Goal: Check status: Check status

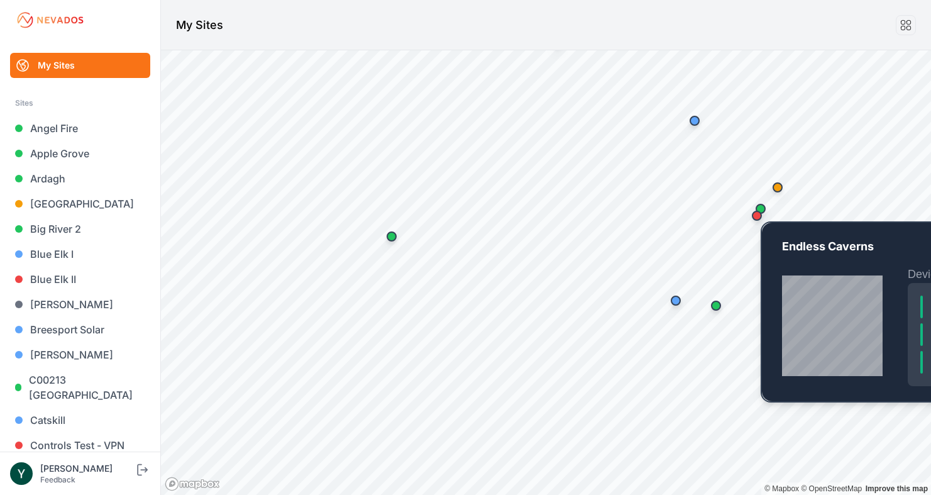
click at [770, 206] on div "Map marker" at bounding box center [760, 208] width 25 height 25
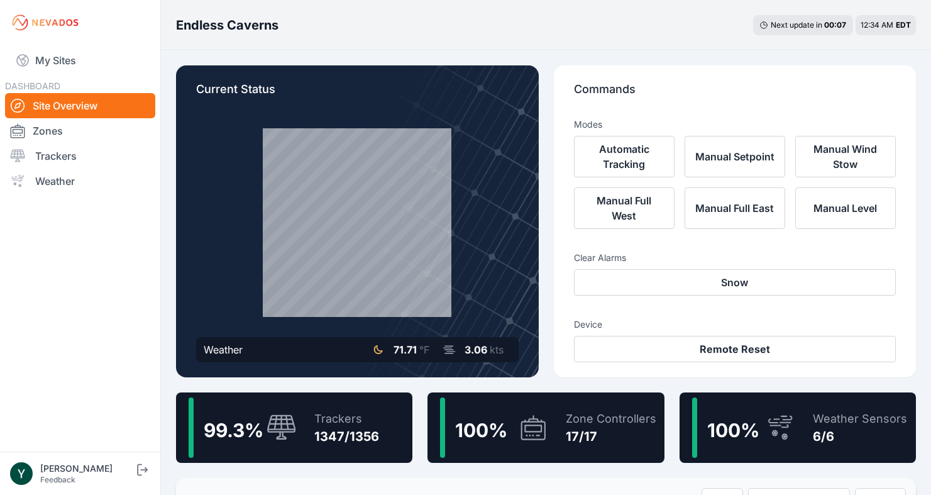
click at [289, 444] on div "99.3 %" at bounding box center [243, 427] width 108 height 60
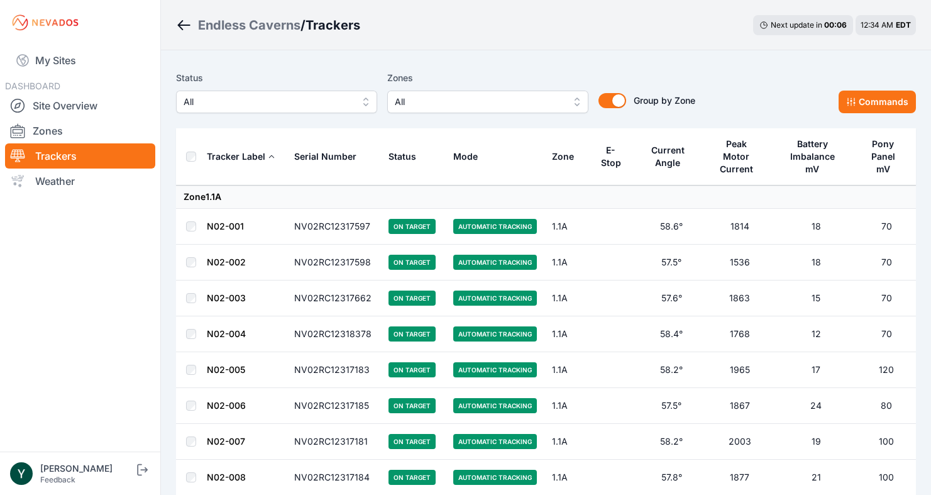
click at [228, 221] on link "N02-001" at bounding box center [225, 226] width 37 height 11
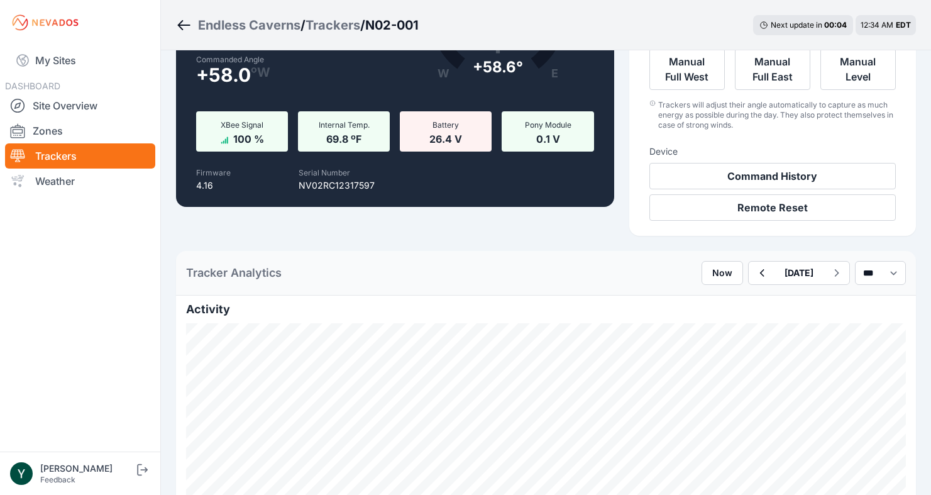
scroll to position [141, 0]
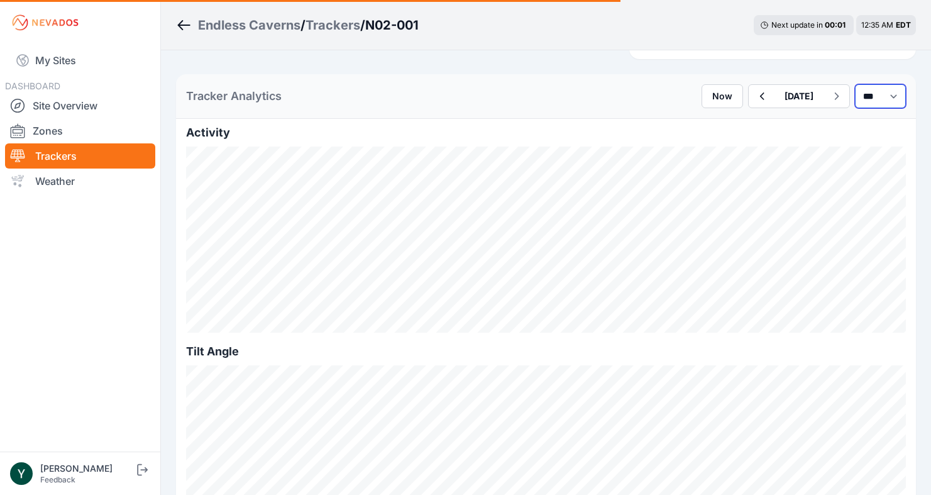
select select "*******"
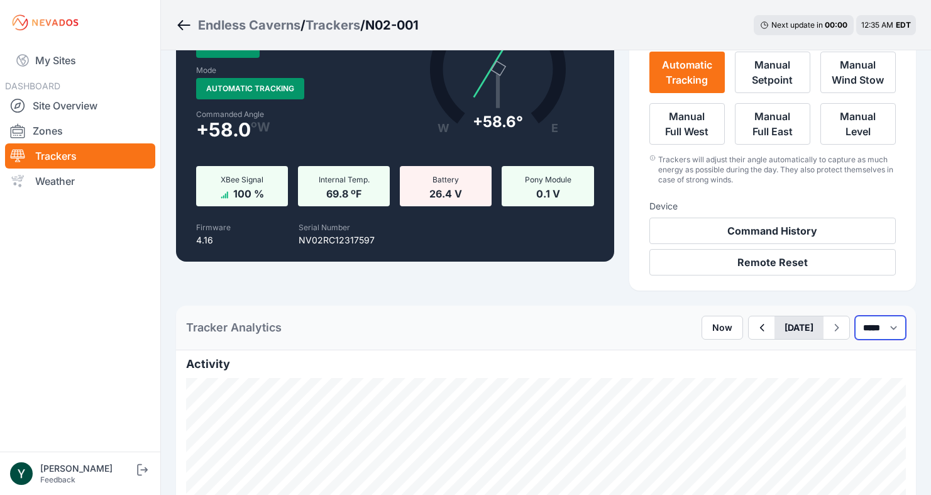
scroll to position [84, 0]
click at [775, 333] on button "[DATE]" at bounding box center [799, 328] width 49 height 23
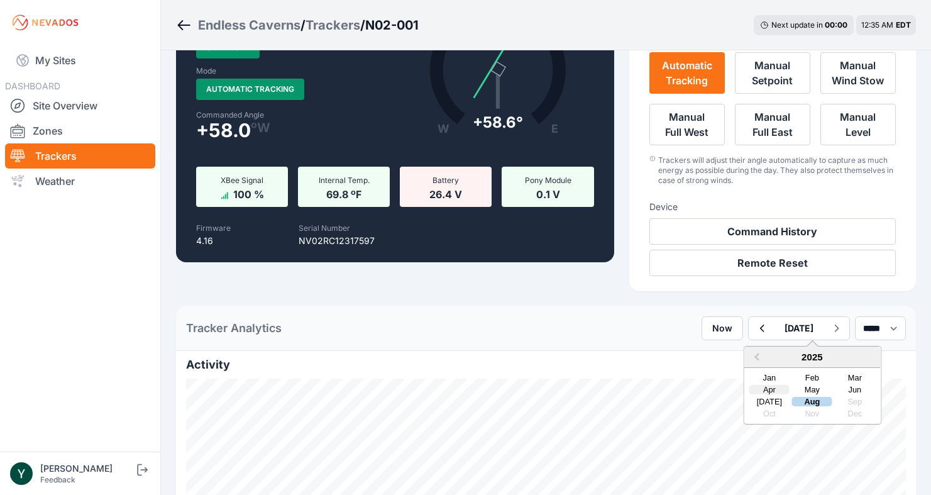
click at [749, 392] on div "Apr" at bounding box center [769, 389] width 40 height 9
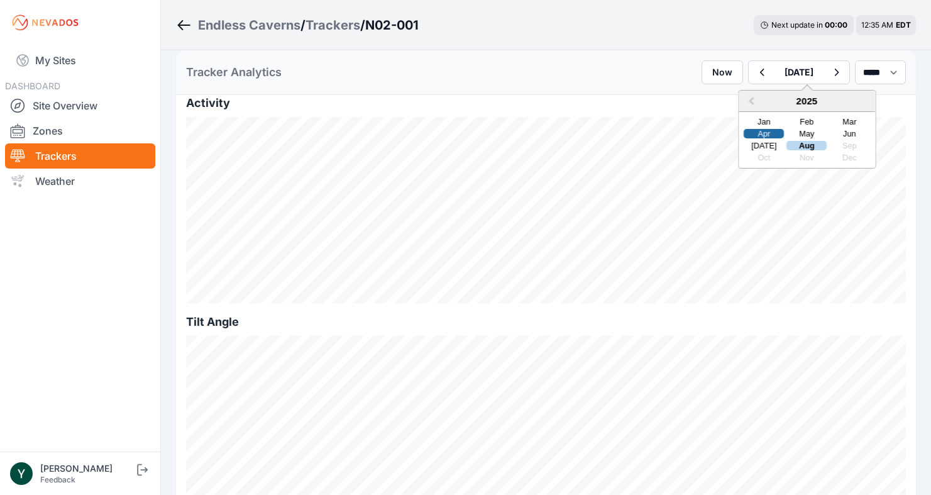
scroll to position [346, 0]
click at [787, 124] on div "Feb" at bounding box center [807, 121] width 40 height 9
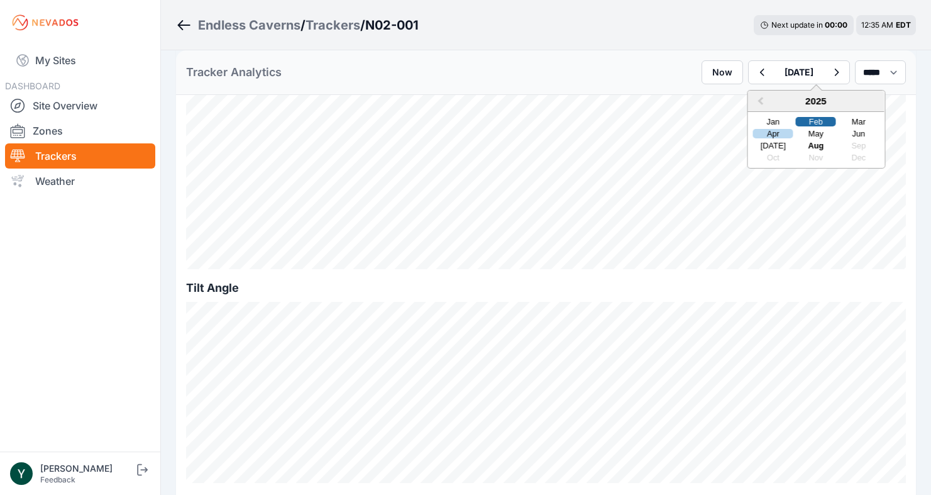
scroll to position [380, 0]
click at [761, 100] on span "Previous Year" at bounding box center [761, 101] width 0 height 14
click at [796, 160] on div "Nov" at bounding box center [816, 157] width 40 height 9
click at [756, 125] on div "Jan" at bounding box center [776, 121] width 40 height 9
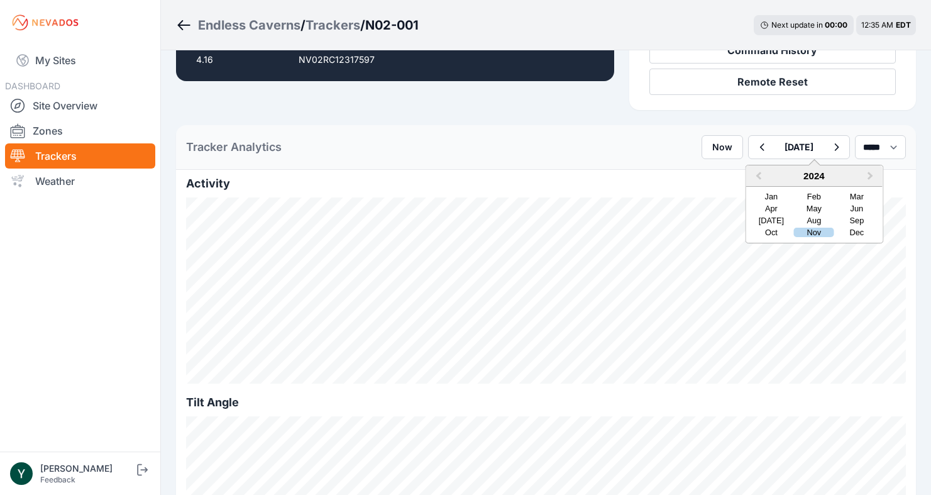
scroll to position [266, 0]
click at [751, 231] on div "Oct" at bounding box center [771, 230] width 40 height 9
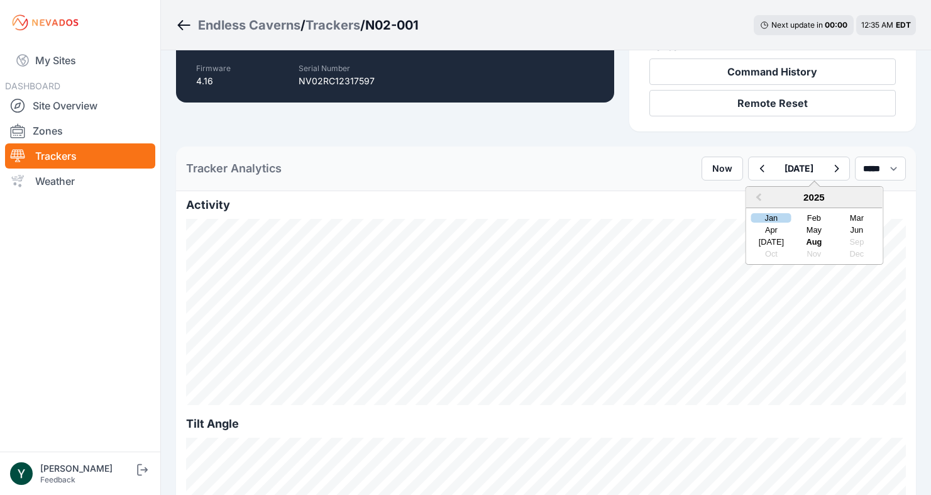
scroll to position [257, 0]
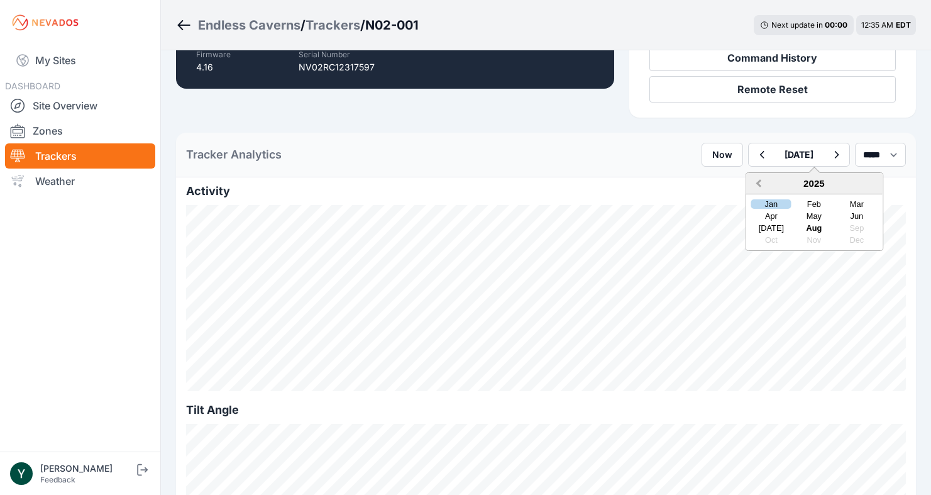
click at [748, 187] on button "Previous Year" at bounding box center [758, 184] width 20 height 20
click at [837, 243] on div "Dec" at bounding box center [857, 239] width 40 height 9
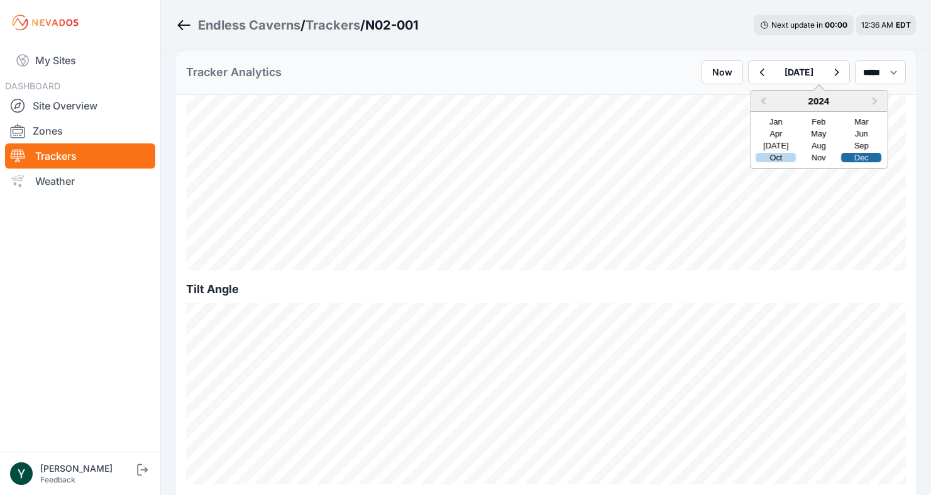
scroll to position [379, 0]
click at [799, 153] on div "Nov" at bounding box center [819, 157] width 40 height 9
click at [756, 158] on div "Oct" at bounding box center [776, 157] width 40 height 9
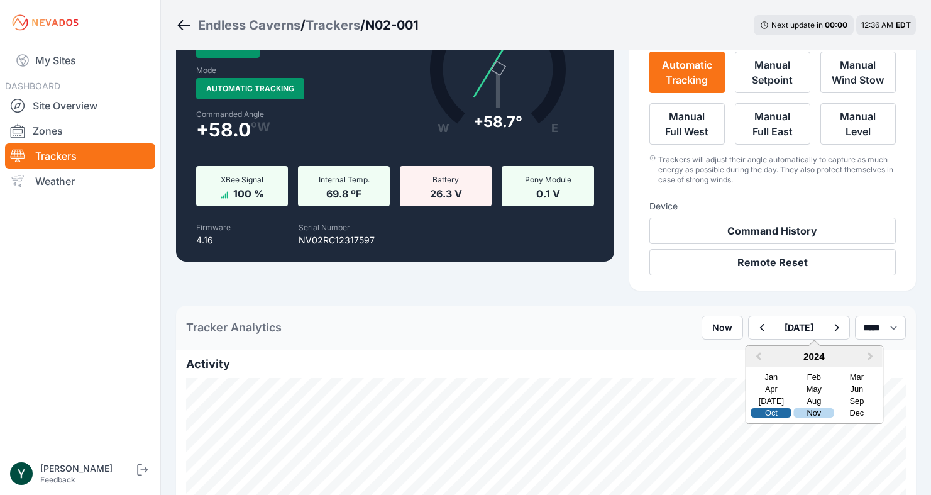
scroll to position [84, 0]
